Goal: Task Accomplishment & Management: Manage account settings

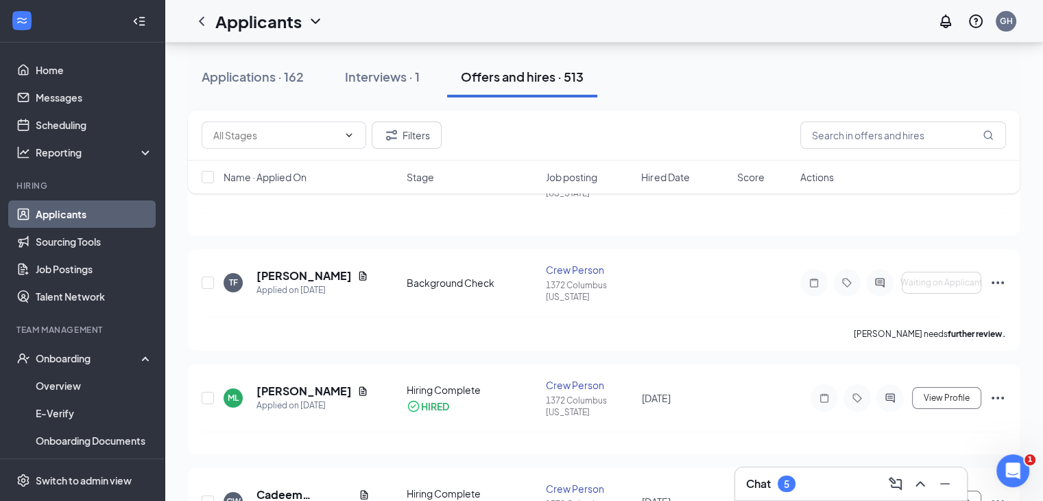
scroll to position [120, 0]
click at [91, 206] on link "Applicants" at bounding box center [94, 213] width 117 height 27
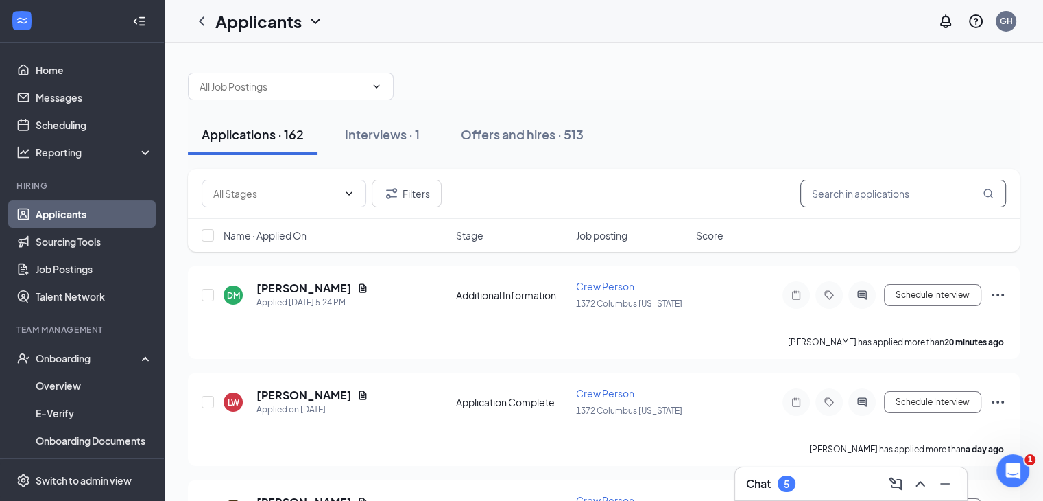
click at [842, 187] on input "text" at bounding box center [903, 193] width 206 height 27
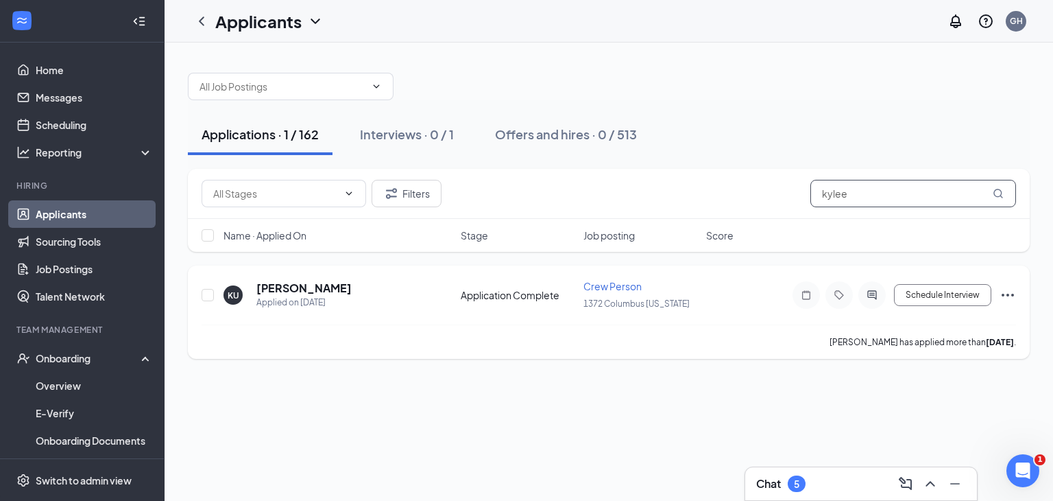
type input "kylee"
click at [1008, 294] on icon "Ellipses" at bounding box center [1008, 295] width 12 height 3
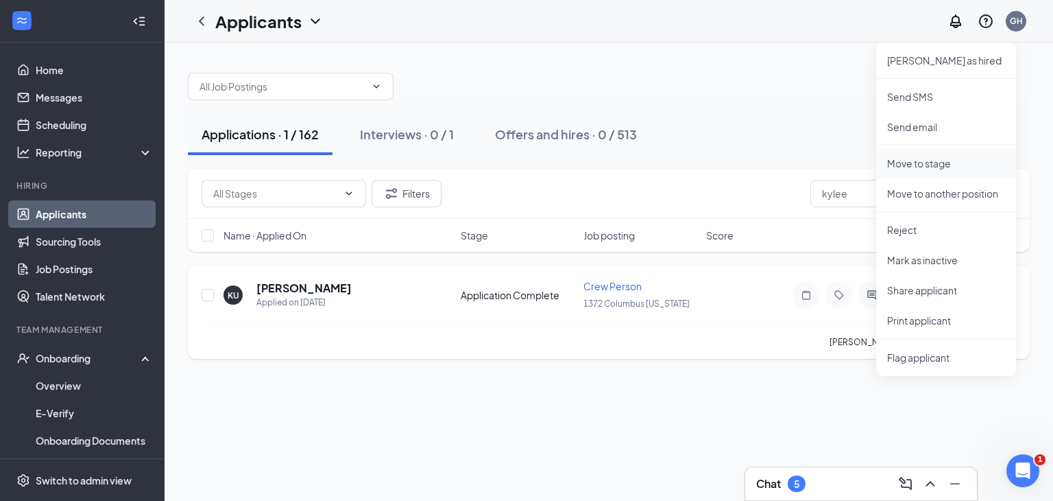
click at [931, 163] on p "Move to stage" at bounding box center [946, 163] width 118 height 14
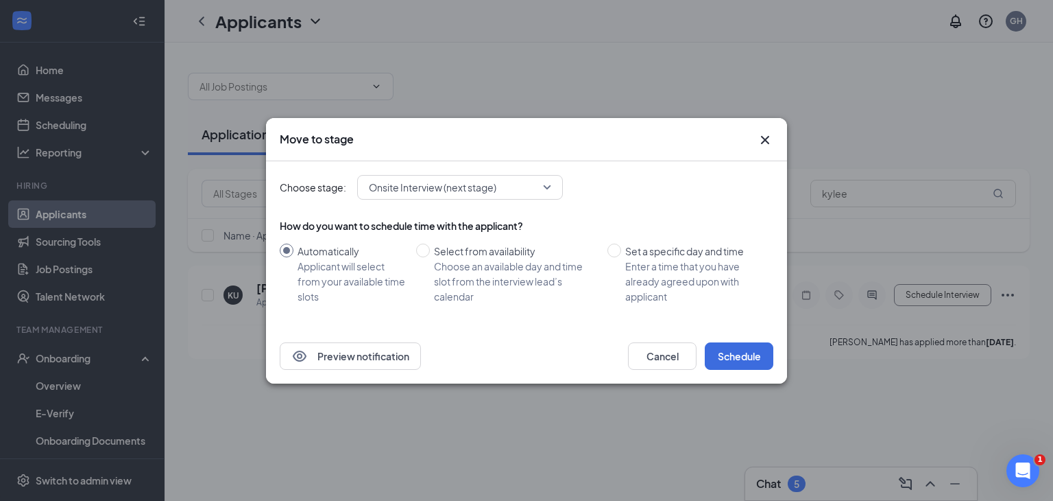
click at [453, 183] on span "Onsite Interview (next stage)" at bounding box center [433, 187] width 128 height 21
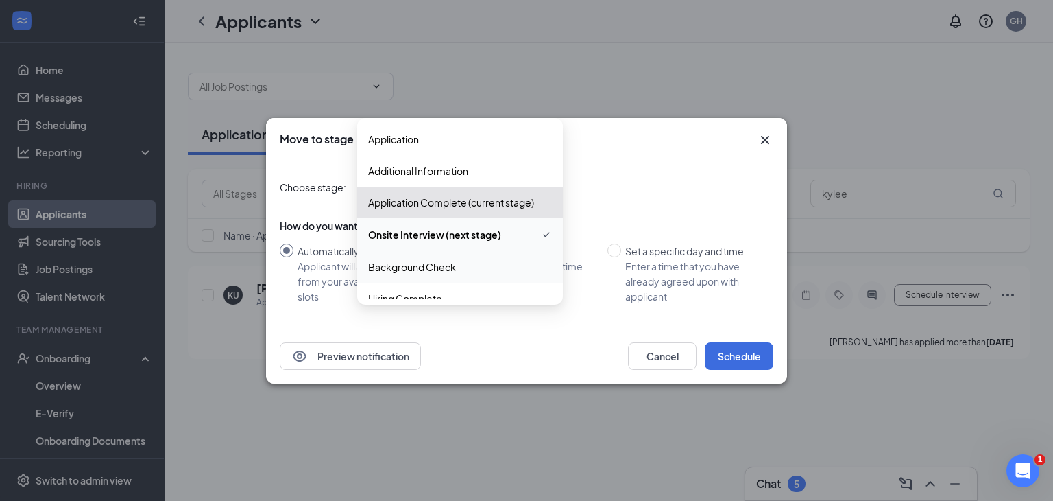
click at [484, 261] on span "Background Check" at bounding box center [460, 266] width 184 height 15
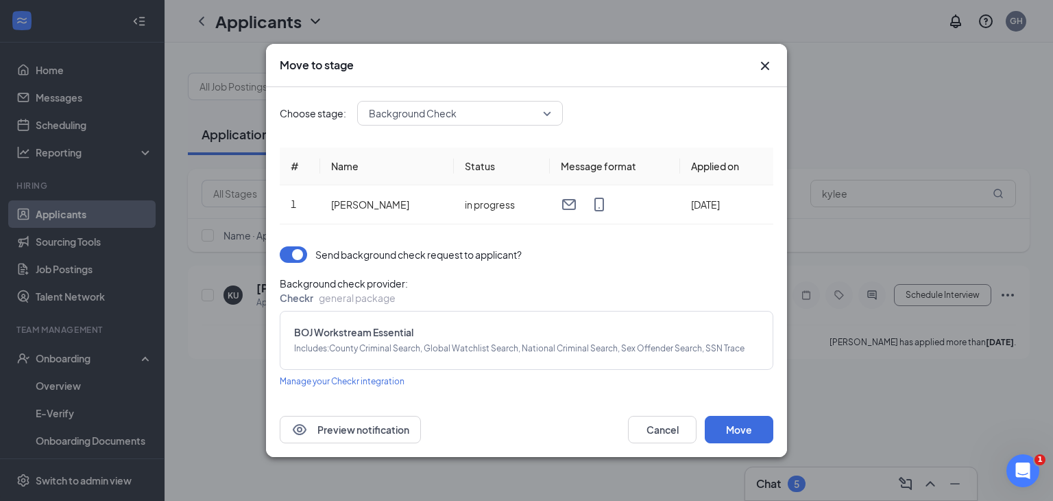
click at [767, 59] on icon "Cross" at bounding box center [765, 66] width 16 height 16
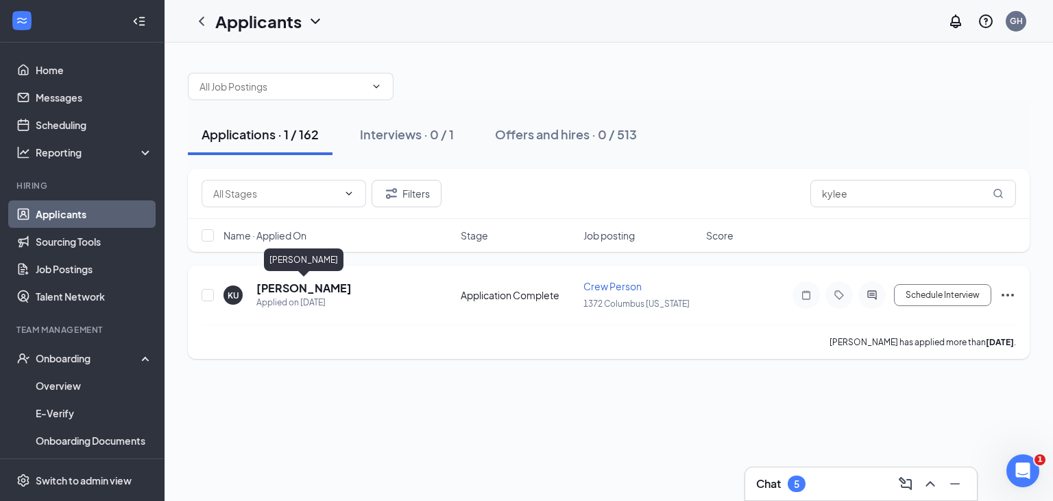
click at [332, 289] on h5 "[PERSON_NAME]" at bounding box center [303, 287] width 95 height 15
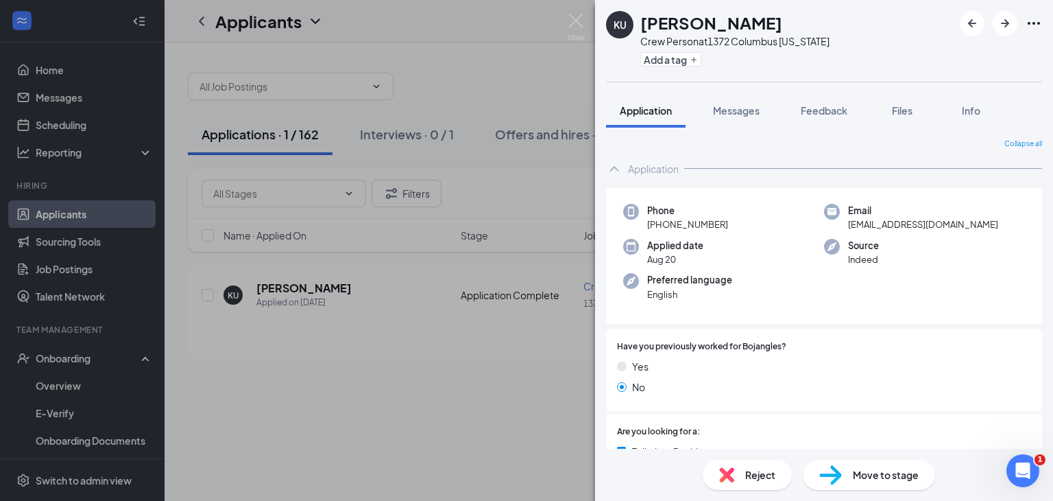
click at [865, 483] on div "Move to stage" at bounding box center [869, 474] width 132 height 30
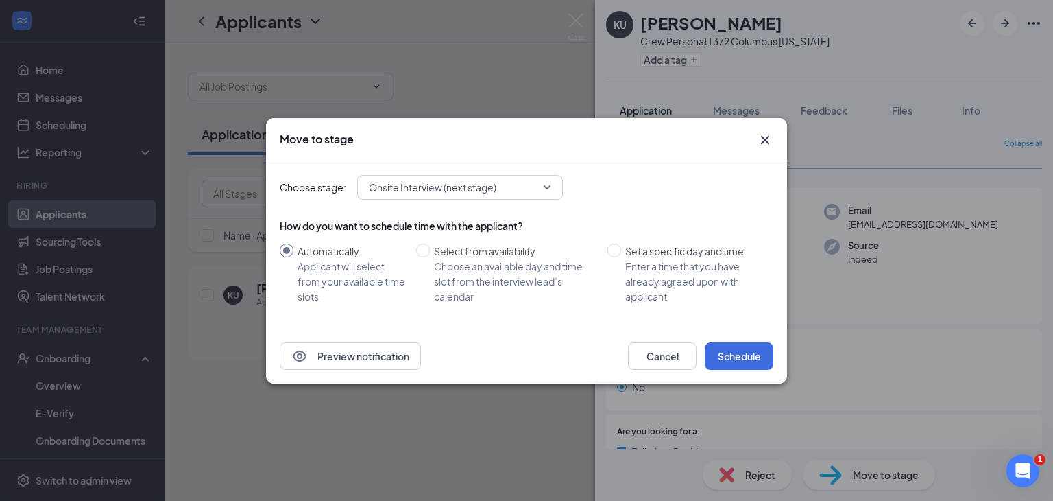
click at [554, 180] on div "Onsite Interview (next stage)" at bounding box center [460, 187] width 206 height 25
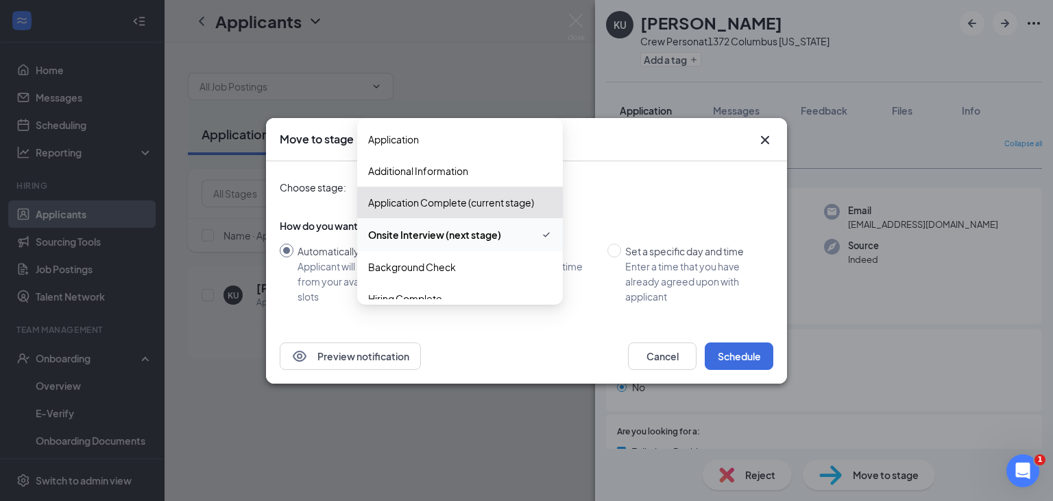
click at [410, 247] on div "Onsite Interview (next stage)" at bounding box center [460, 234] width 206 height 33
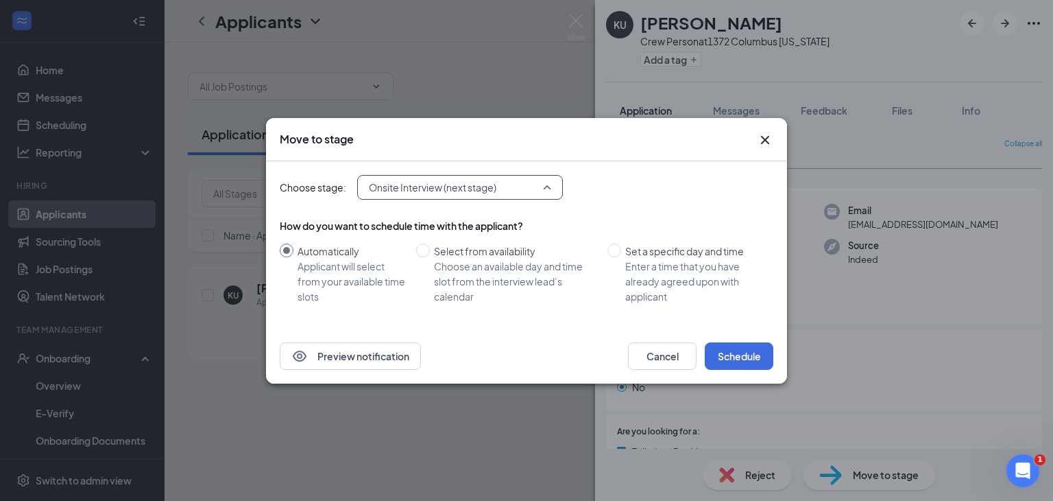
click at [498, 193] on div "Onsite Interview (next stage) 3566937 3566938 3566939 Application Additional In…" at bounding box center [460, 187] width 206 height 25
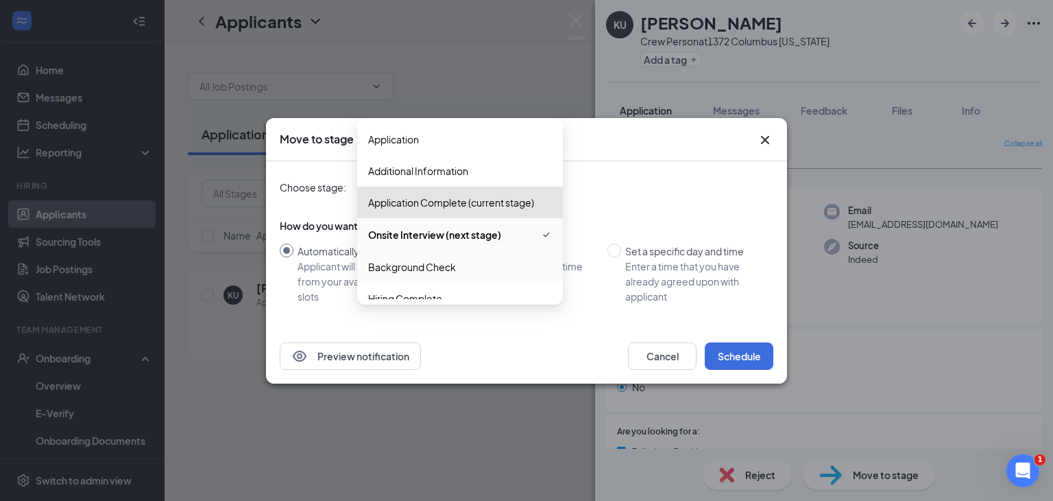
click at [455, 264] on span "Background Check" at bounding box center [412, 266] width 88 height 15
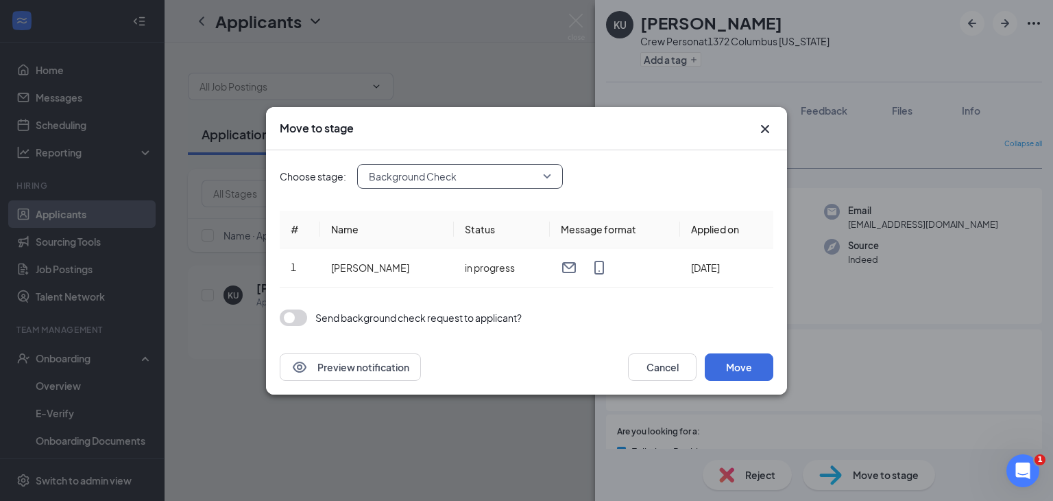
click at [291, 310] on button "button" at bounding box center [293, 317] width 27 height 16
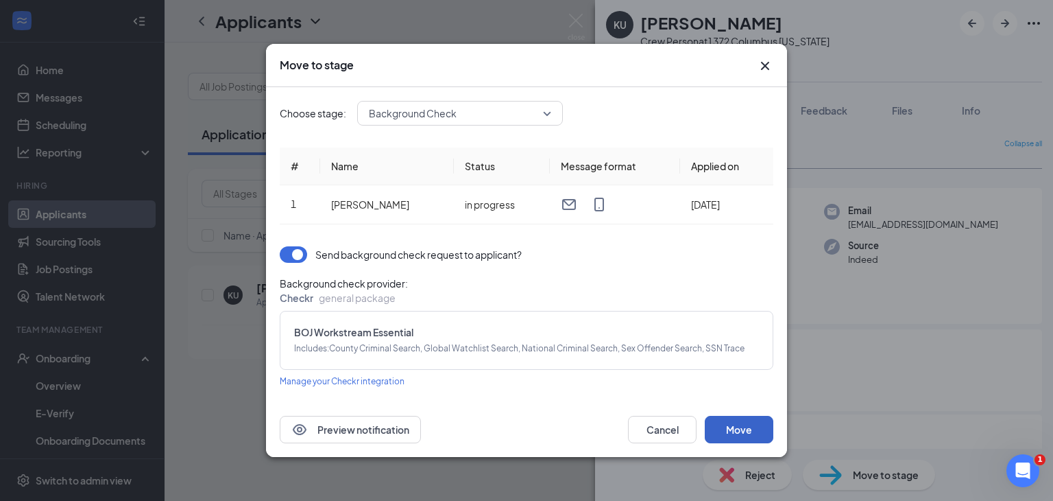
click at [741, 425] on button "Move" at bounding box center [739, 429] width 69 height 27
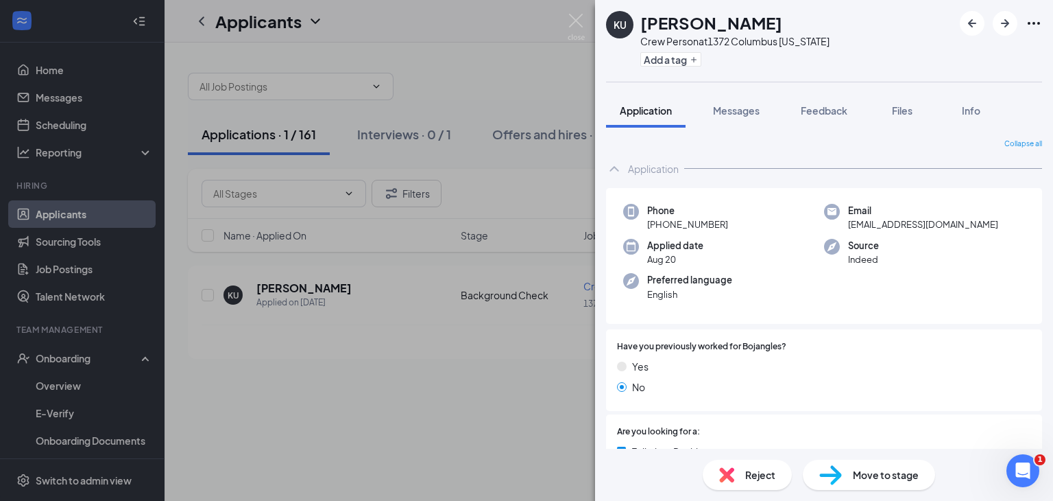
click at [564, 16] on div "KU [PERSON_NAME] Crew Person at 1372 [GEOGRAPHIC_DATA][US_STATE] Add a tag Appl…" at bounding box center [526, 250] width 1053 height 501
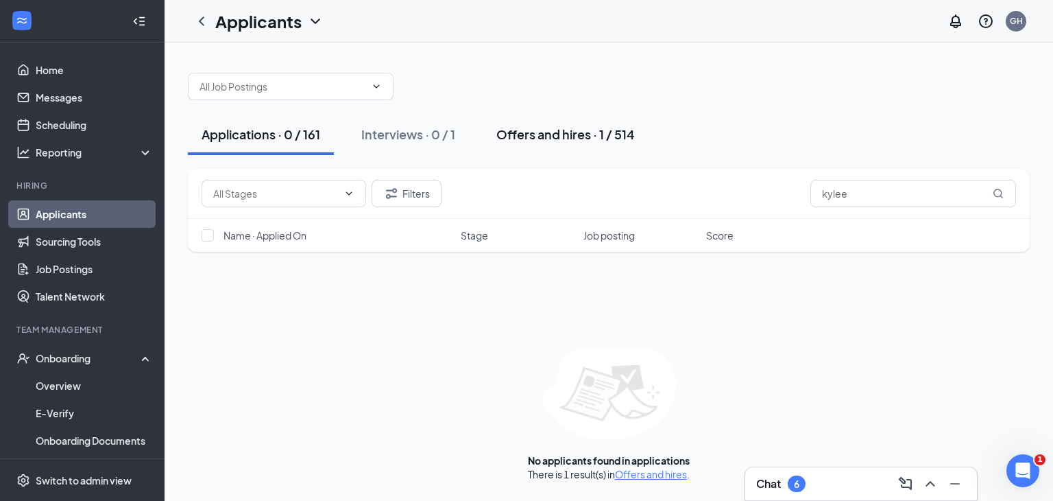
click at [533, 141] on div "Offers and hires · 1 / 514" at bounding box center [566, 133] width 139 height 17
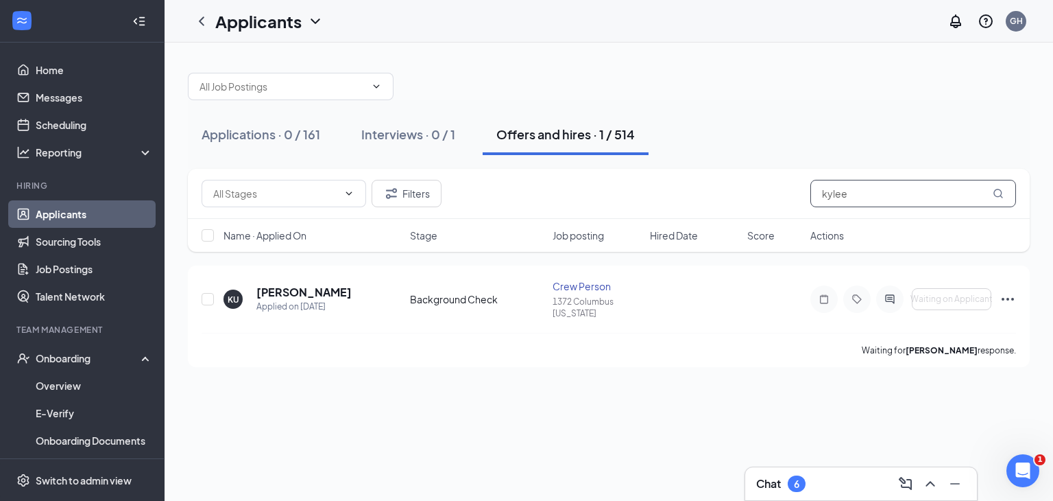
click at [867, 200] on input "kylee" at bounding box center [914, 193] width 206 height 27
type input "k"
